Goal: Information Seeking & Learning: Learn about a topic

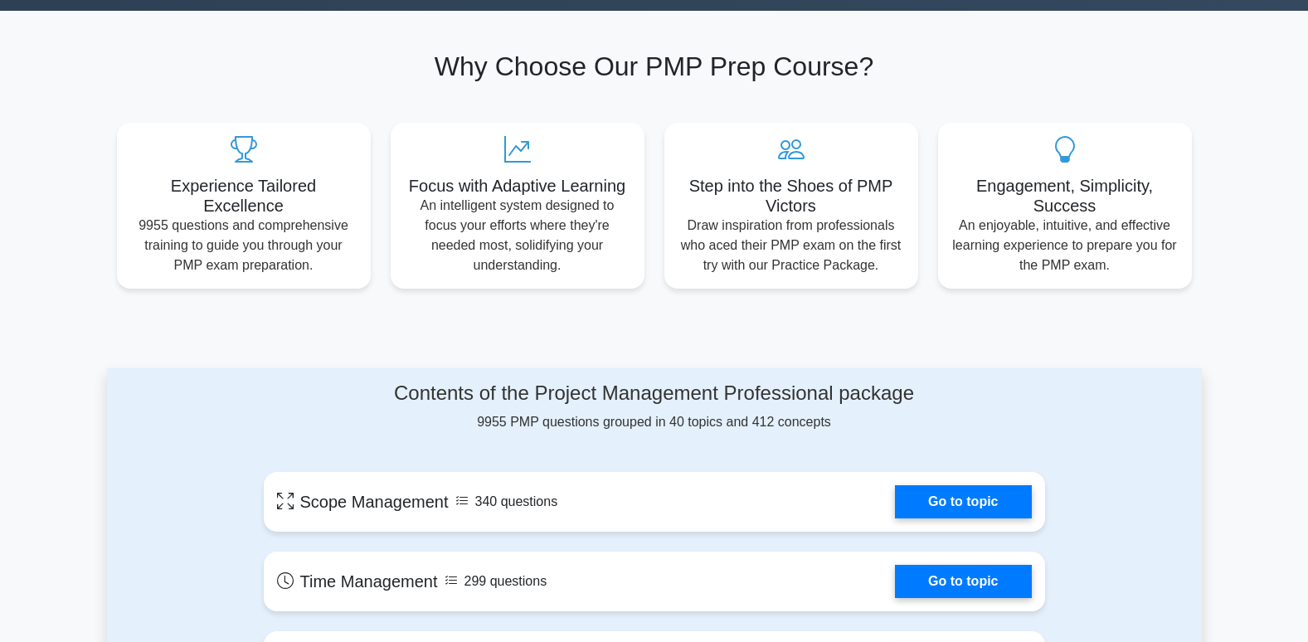
scroll to position [747, 0]
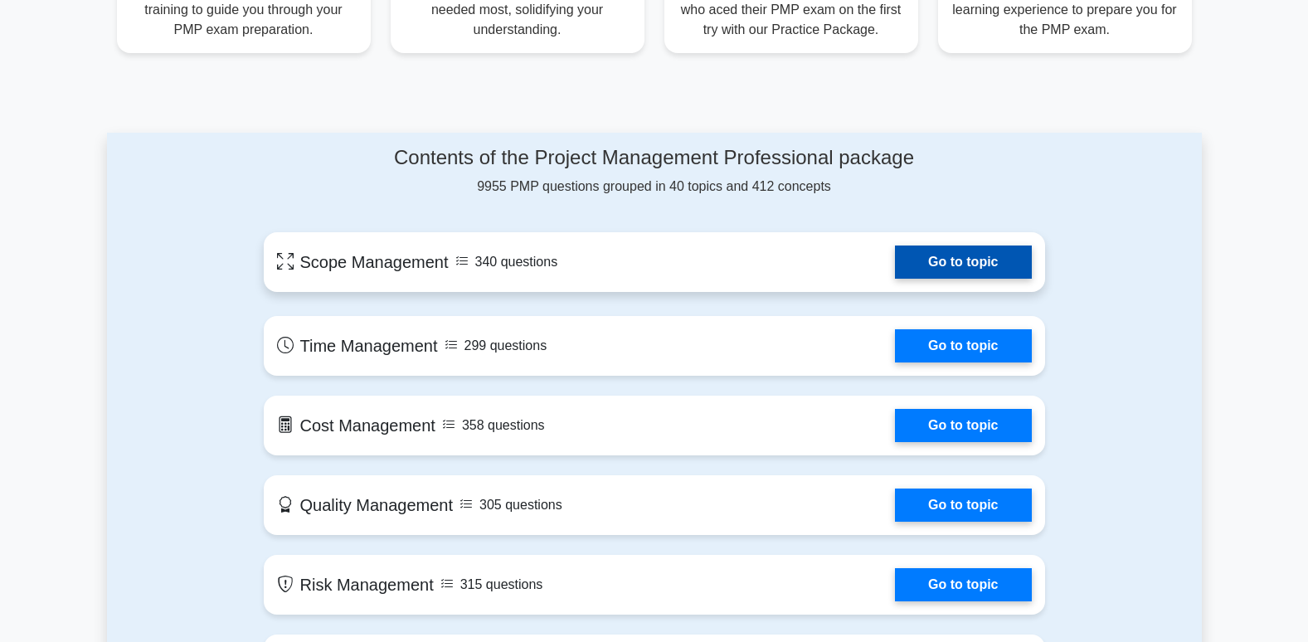
click at [964, 261] on link "Go to topic" at bounding box center [963, 262] width 136 height 33
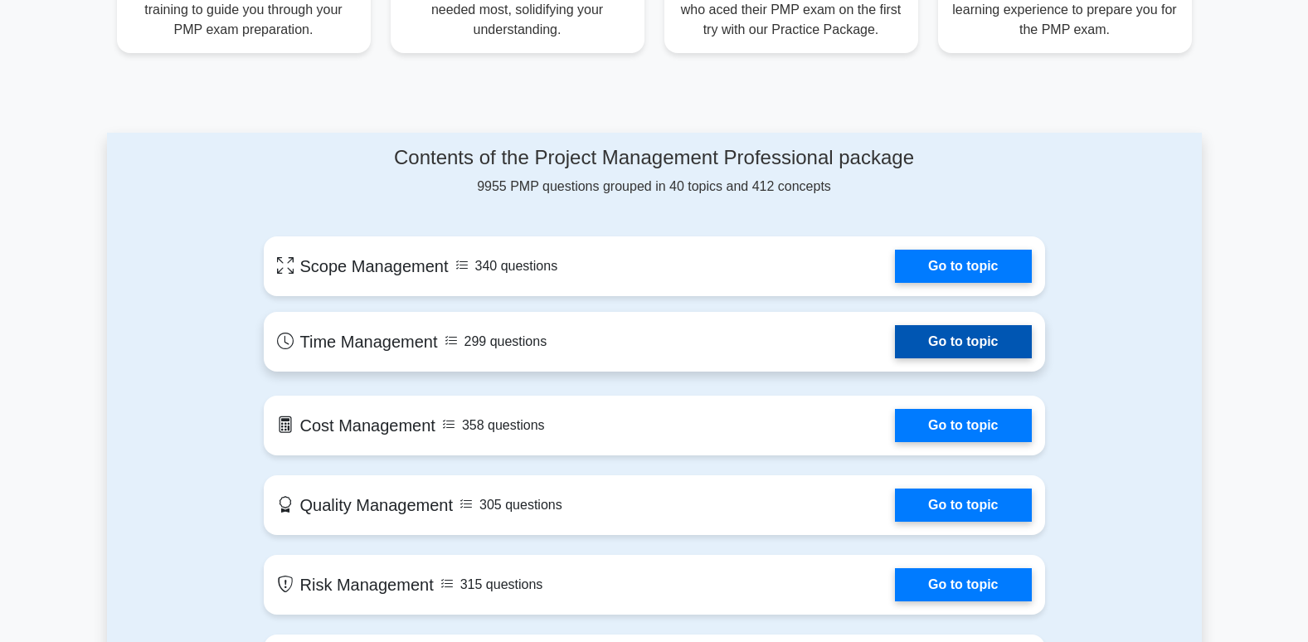
click at [895, 335] on link "Go to topic" at bounding box center [963, 341] width 136 height 33
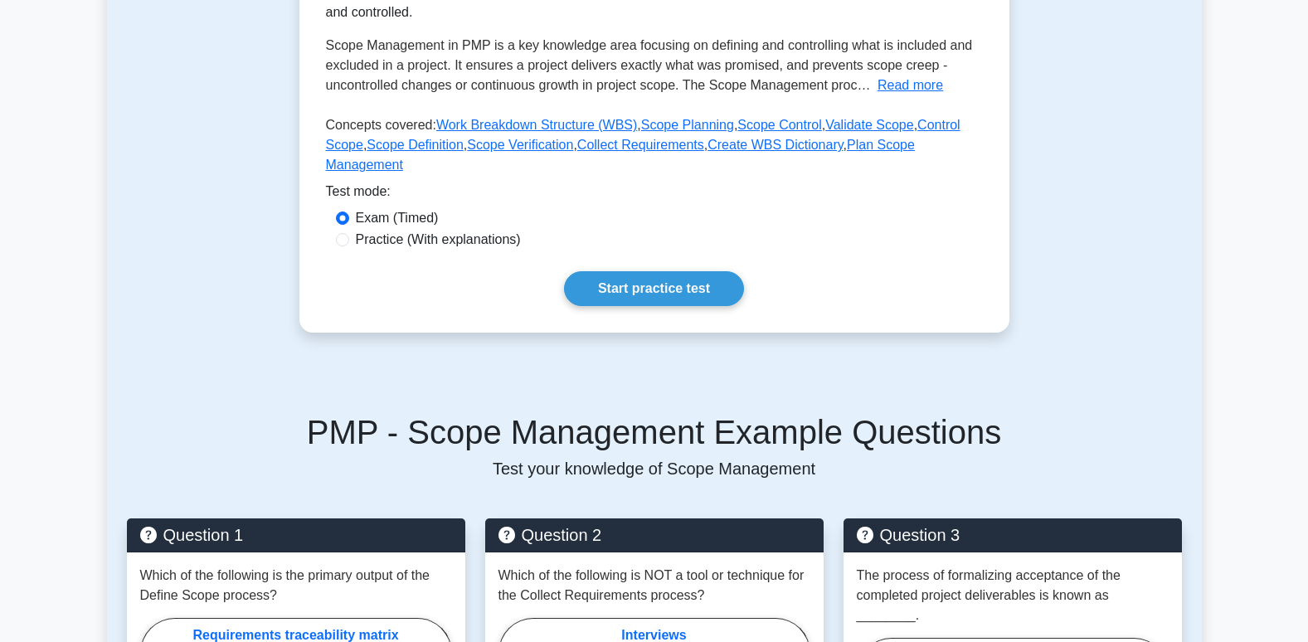
scroll to position [166, 0]
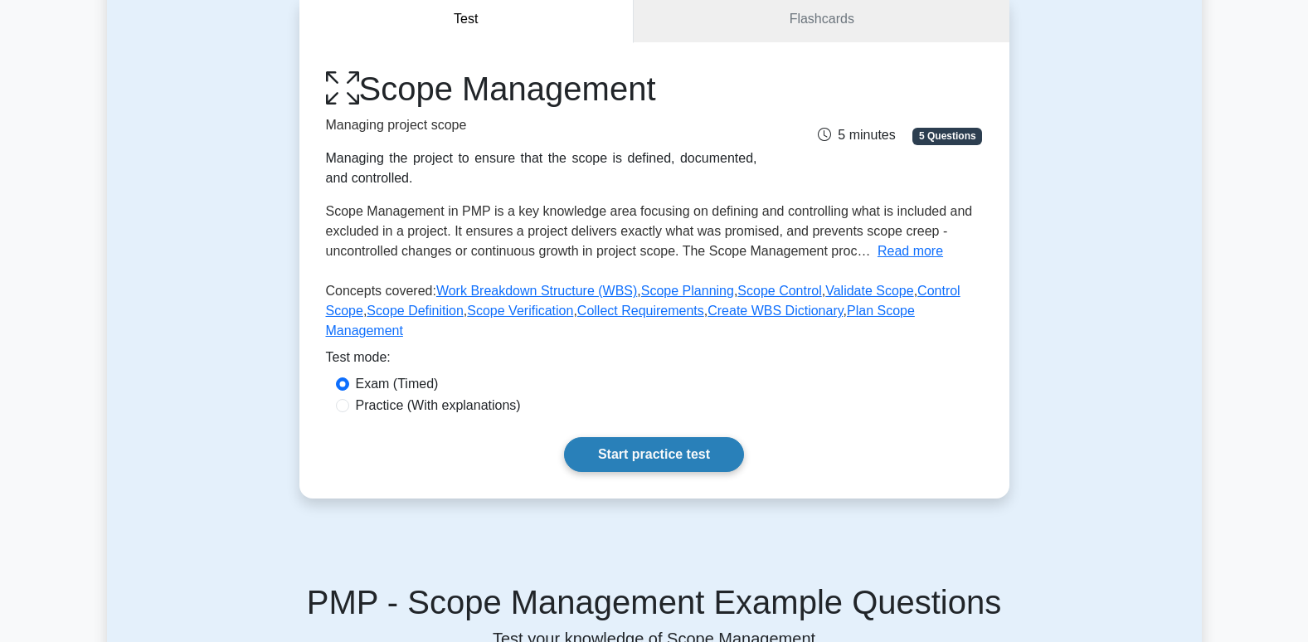
click at [641, 437] on link "Start practice test" at bounding box center [654, 454] width 180 height 35
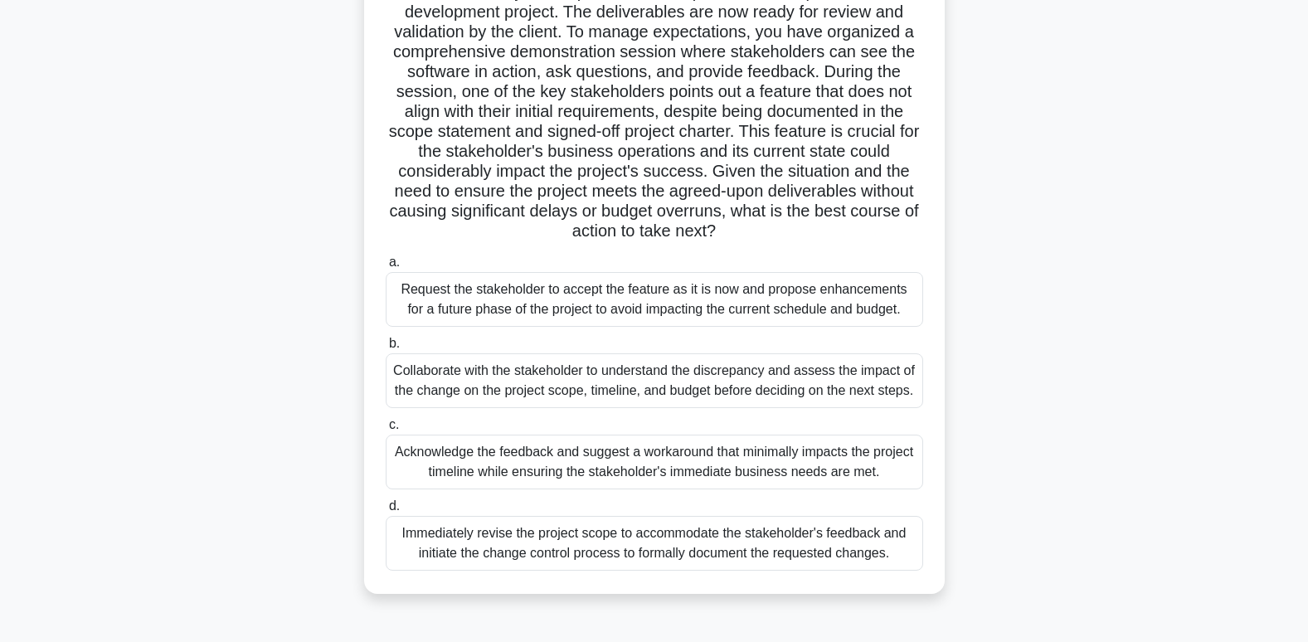
scroll to position [166, 0]
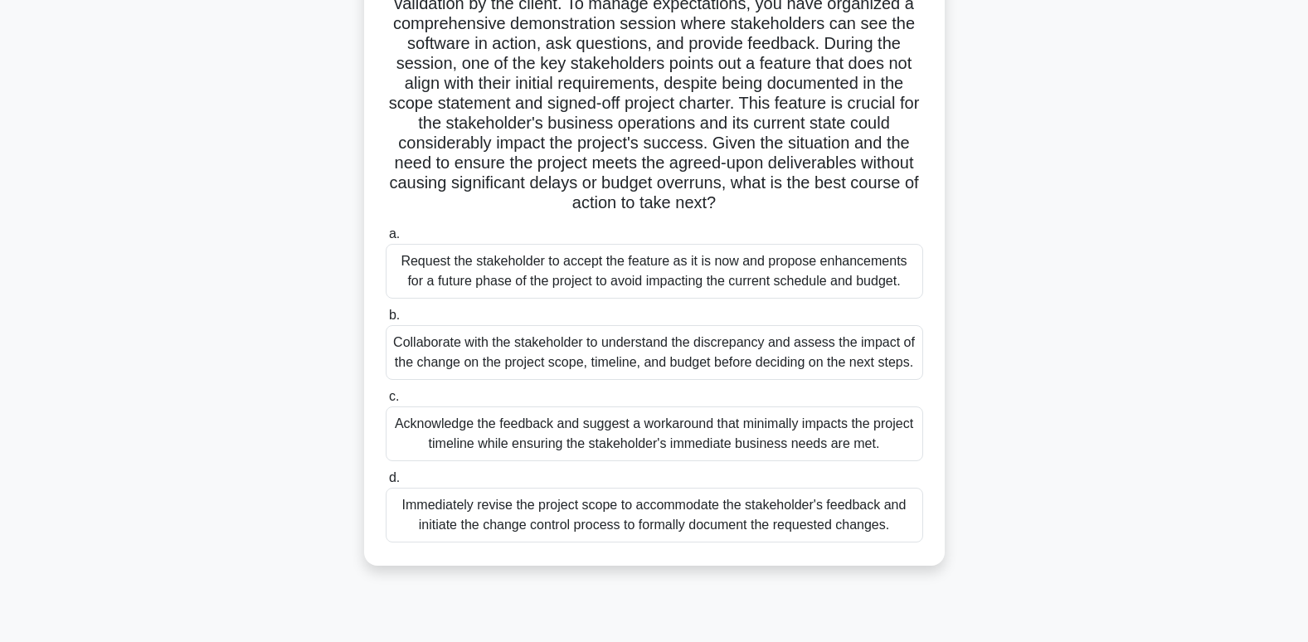
click at [758, 265] on div "Request the stakeholder to accept the feature as it is now and propose enhancem…" at bounding box center [655, 271] width 538 height 55
click at [386, 240] on input "a. Request the stakeholder to accept the feature as it is now and propose enhan…" at bounding box center [386, 234] width 0 height 11
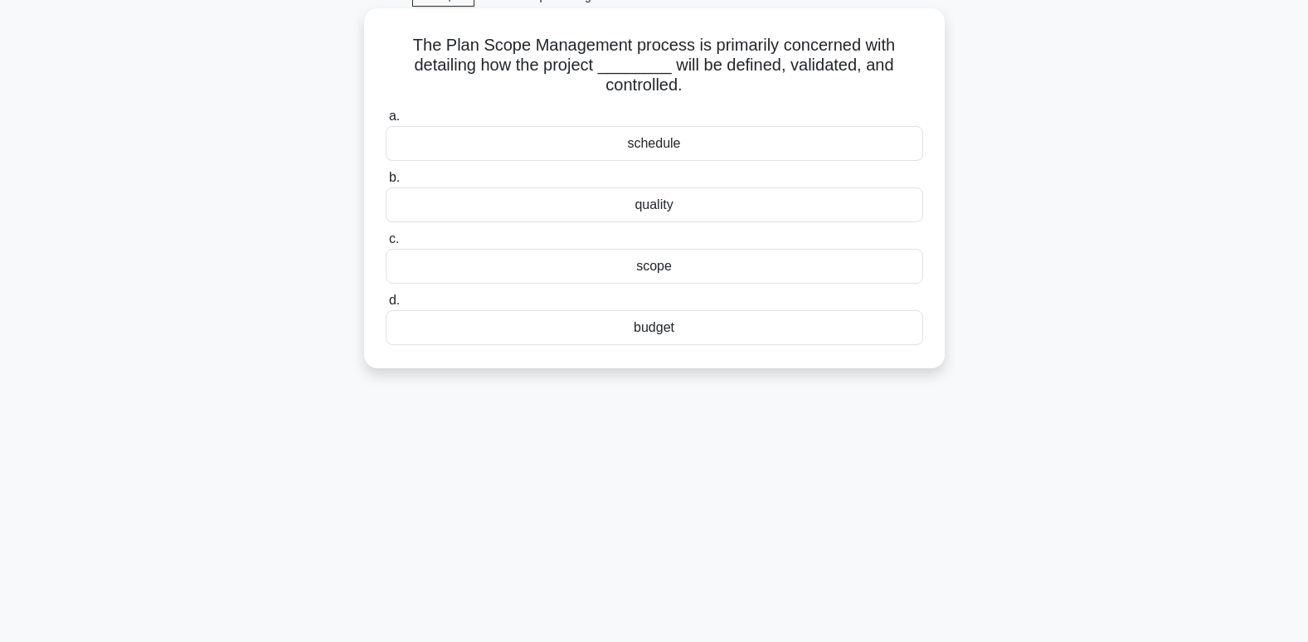
scroll to position [0, 0]
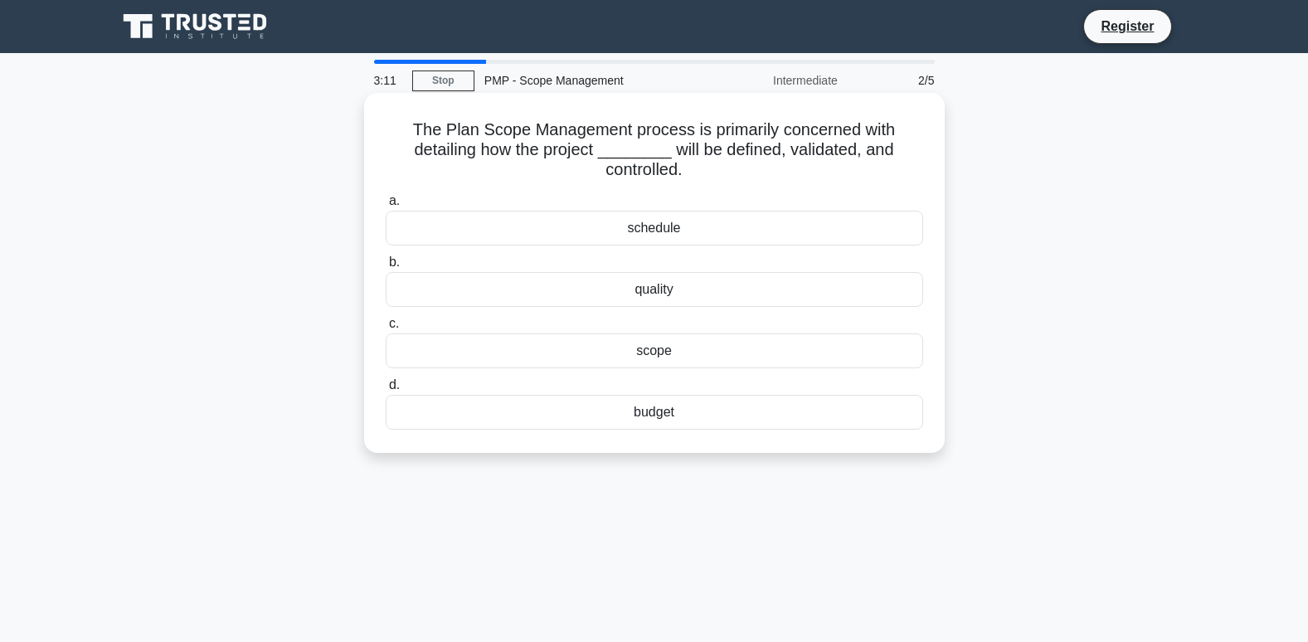
click at [646, 227] on div "schedule" at bounding box center [655, 228] width 538 height 35
click at [386, 207] on input "a. schedule" at bounding box center [386, 201] width 0 height 11
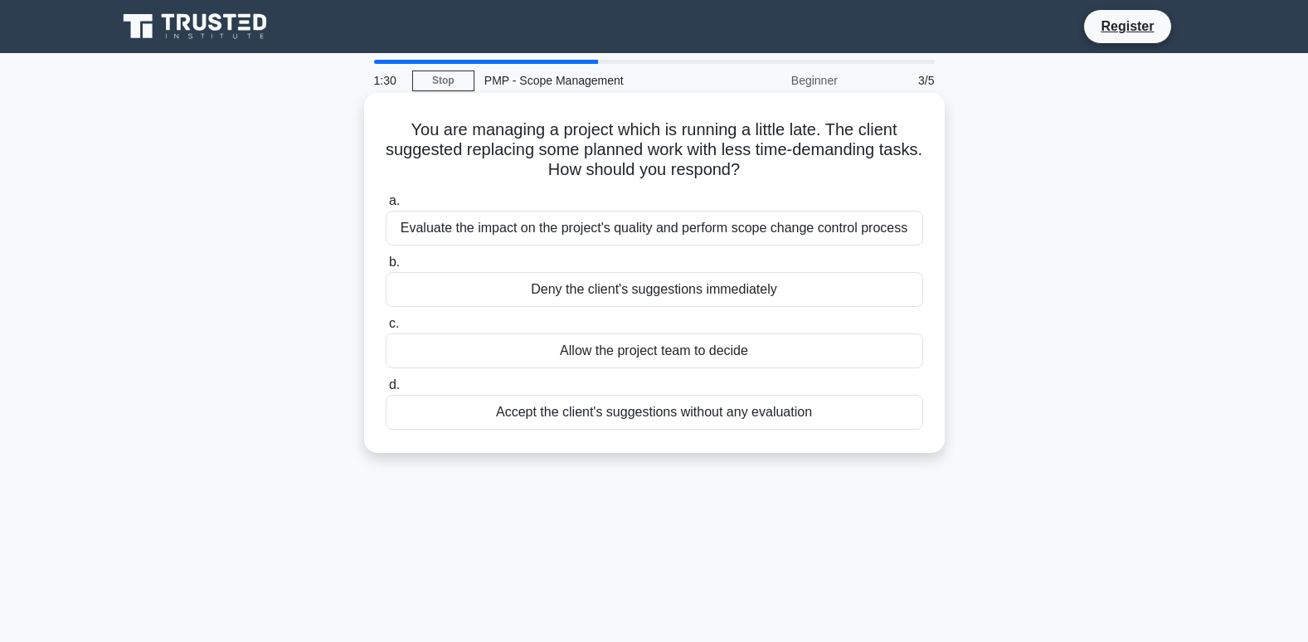
click at [674, 412] on div "Accept the client's suggestions without any evaluation" at bounding box center [655, 412] width 538 height 35
click at [386, 391] on input "d. Accept the client's suggestions without any evaluation" at bounding box center [386, 385] width 0 height 11
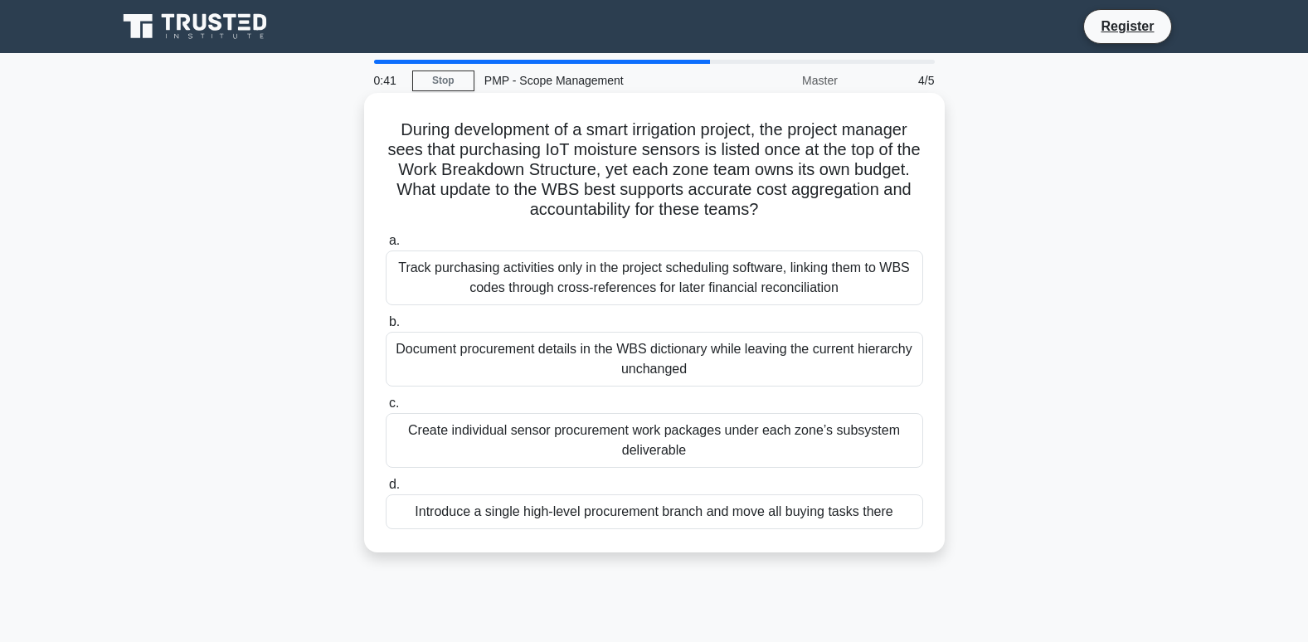
click at [490, 284] on div "Track purchasing activities only in the project scheduling software, linking th…" at bounding box center [655, 278] width 538 height 55
click at [386, 246] on input "a. Track purchasing activities only in the project scheduling software, linking…" at bounding box center [386, 241] width 0 height 11
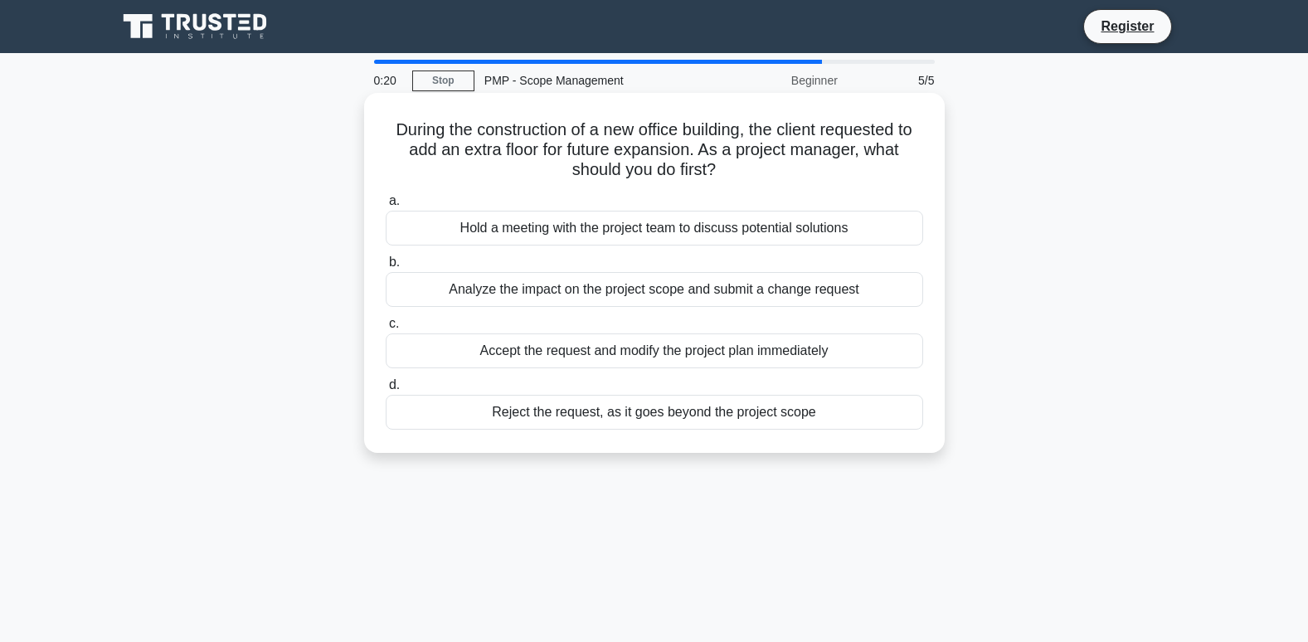
click at [569, 226] on div "Hold a meeting with the project team to discuss potential solutions" at bounding box center [655, 228] width 538 height 35
click at [386, 207] on input "a. Hold a meeting with the project team to discuss potential solutions" at bounding box center [386, 201] width 0 height 11
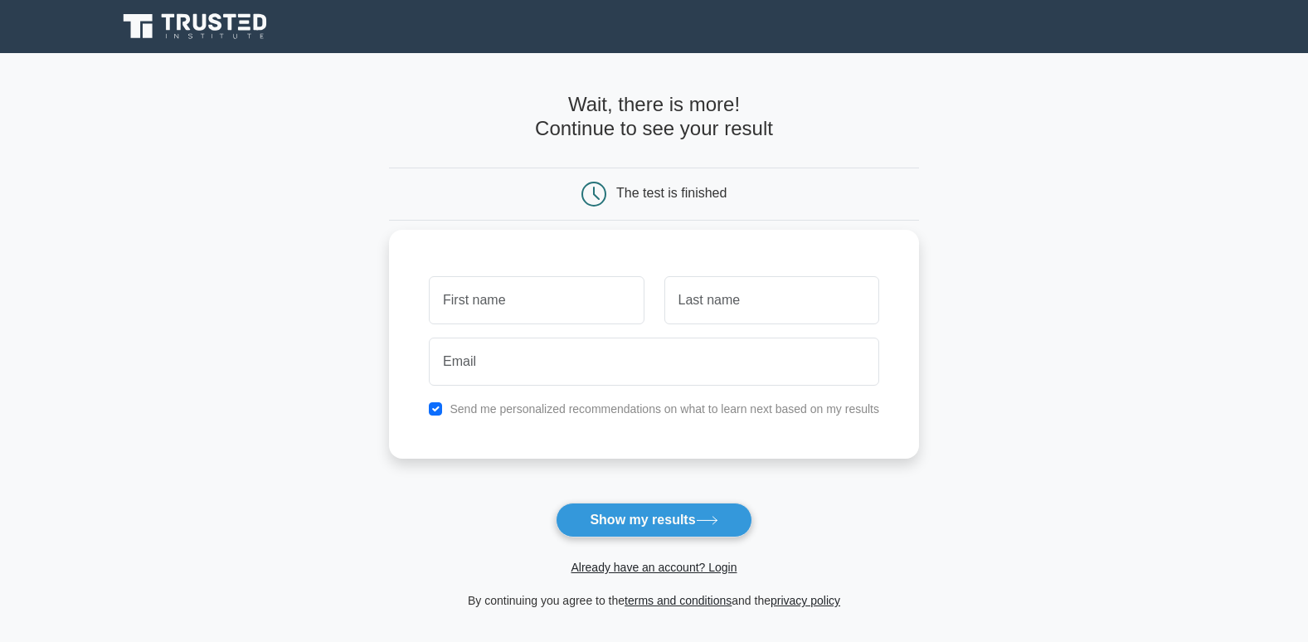
click at [504, 305] on input "text" at bounding box center [536, 300] width 215 height 48
type input "[PERSON_NAME]"
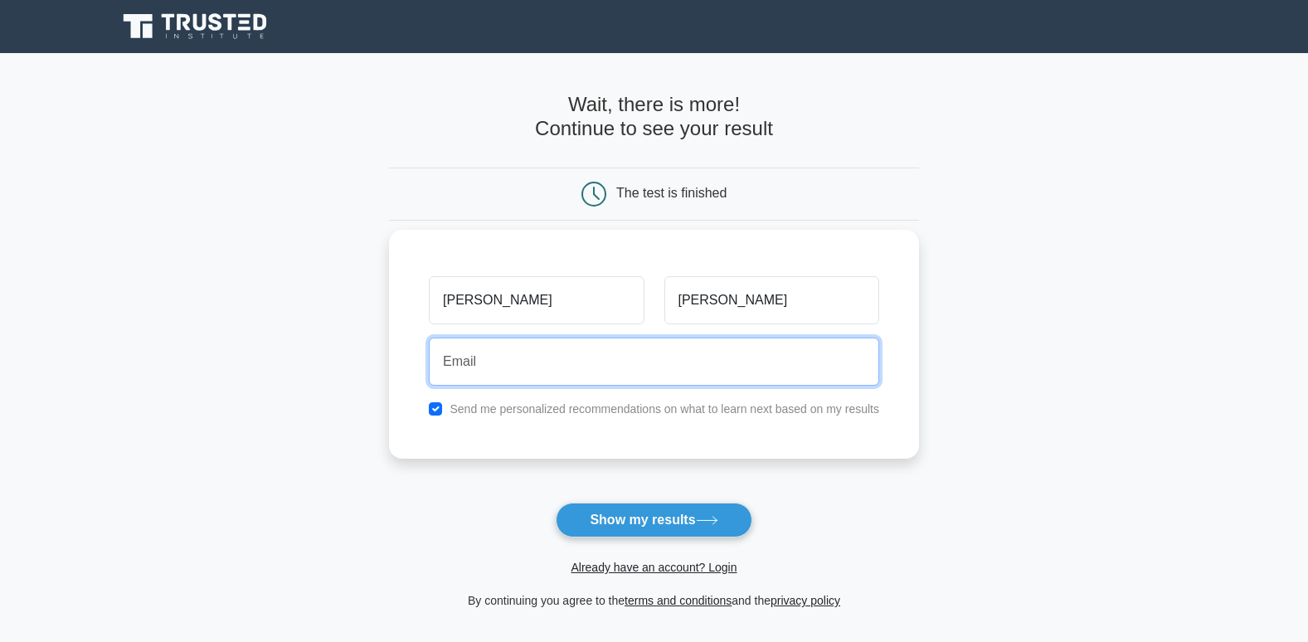
click at [490, 368] on input "email" at bounding box center [654, 362] width 451 height 48
type input "roy.koushickagl@gmail.com"
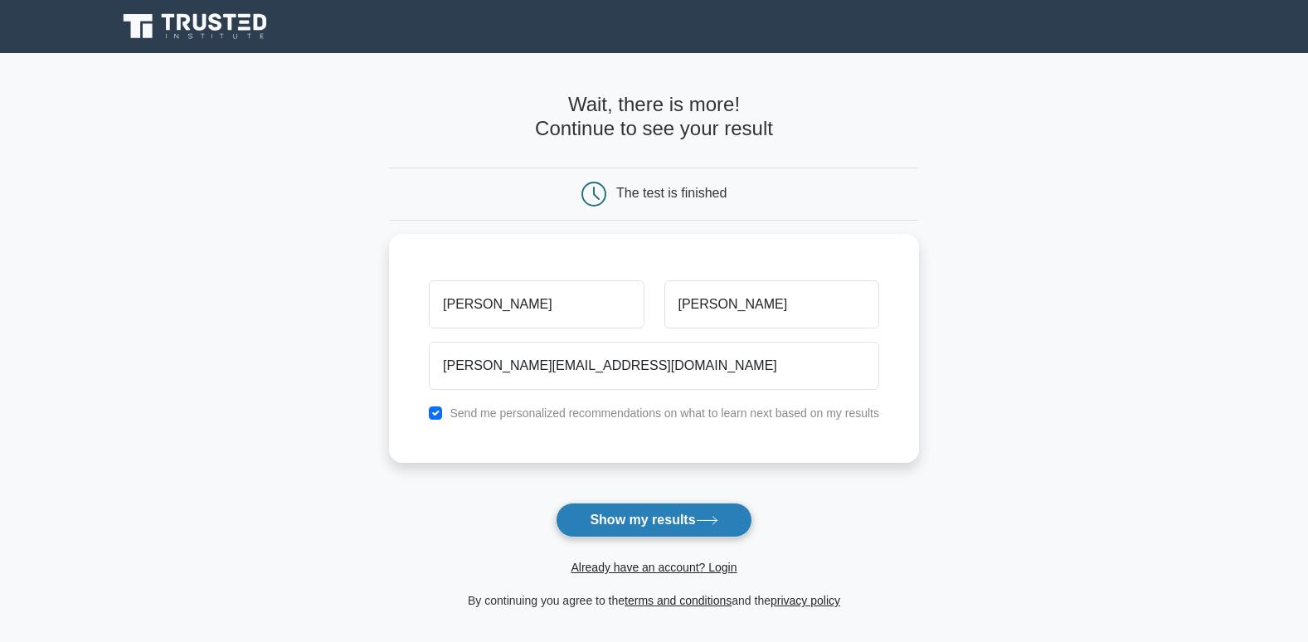
click at [632, 516] on button "Show my results" at bounding box center [654, 520] width 196 height 35
click at [656, 519] on form "Wait, there is more! Continue to see your result The test is finished koushick …" at bounding box center [654, 352] width 530 height 518
click at [608, 518] on form "Wait, there is more! Continue to see your result The test is finished koushick …" at bounding box center [654, 352] width 530 height 518
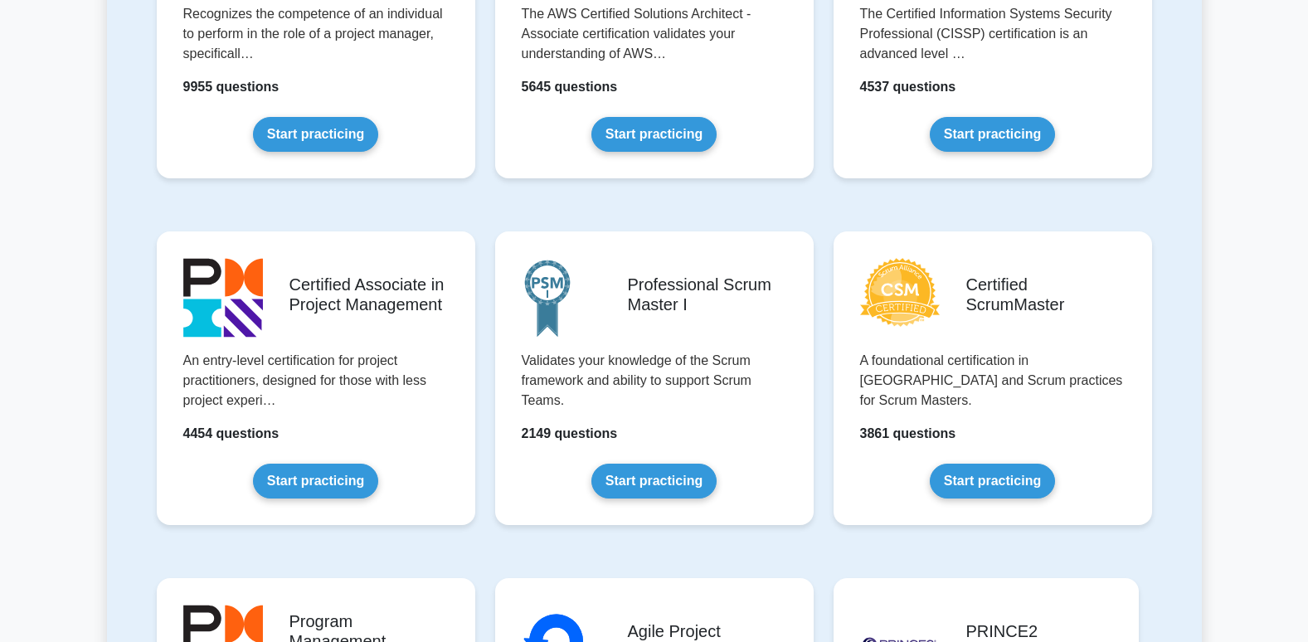
scroll to position [581, 0]
